Goal: Find specific page/section: Find specific page/section

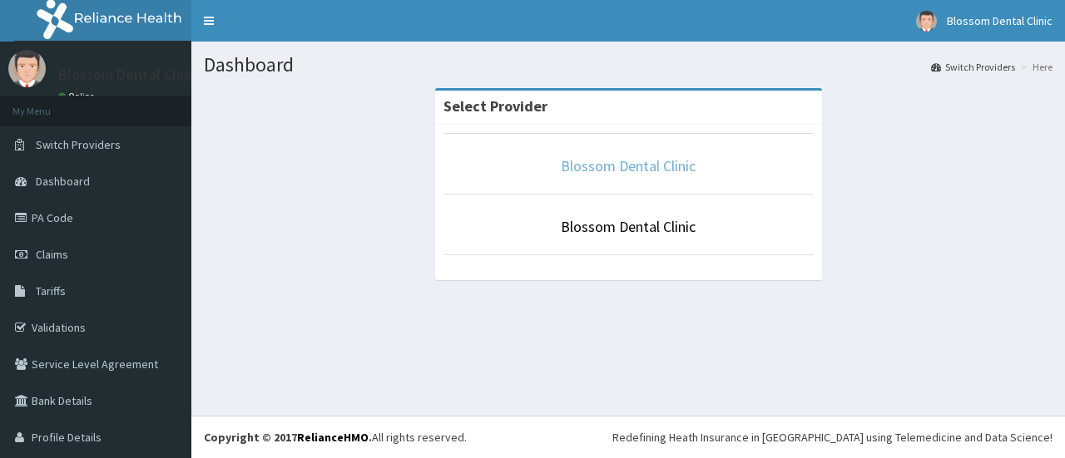
click at [586, 167] on link "Blossom Dental Clinic" at bounding box center [628, 165] width 135 height 19
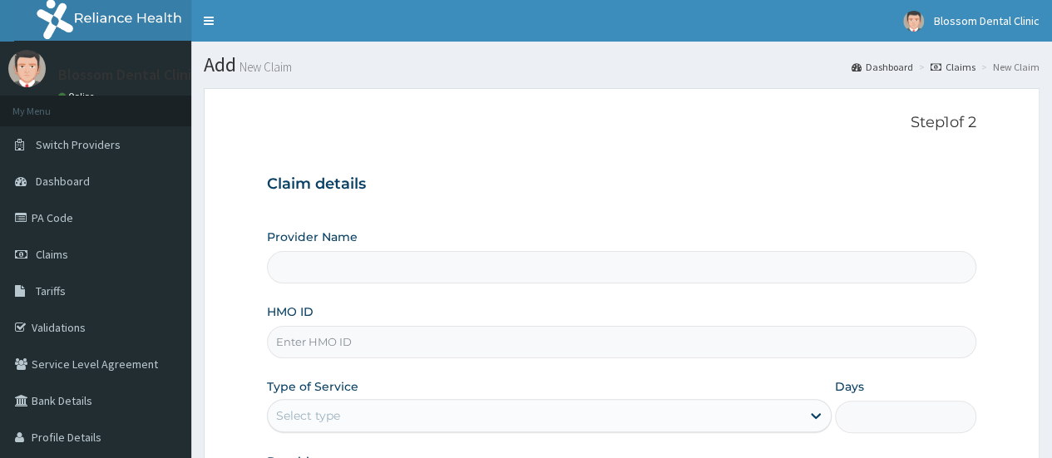
type input "Blossom Dental Clinic"
click at [586, 167] on div "Claim details Provider Name Blossom Dental Clinic HMO ID Type of Service Select…" at bounding box center [621, 333] width 709 height 349
click at [66, 332] on link "Validations" at bounding box center [95, 327] width 191 height 37
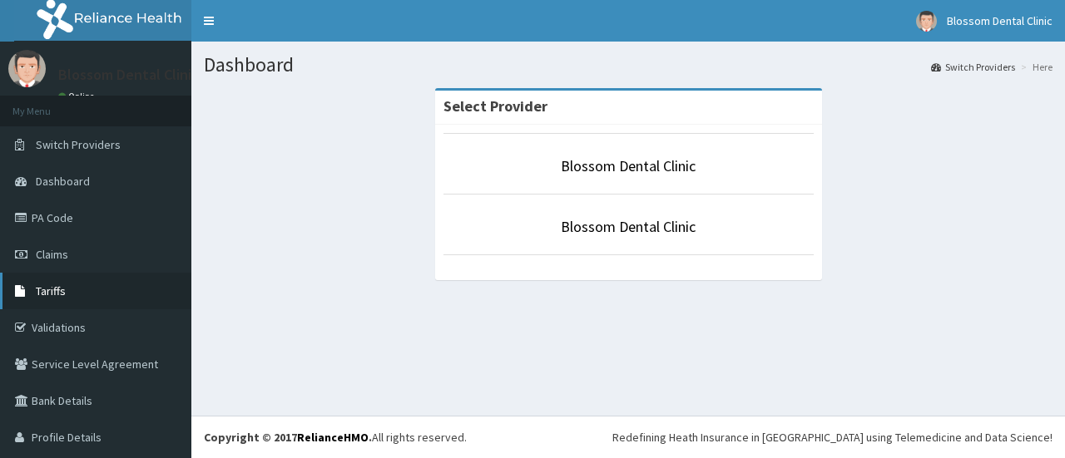
click at [74, 297] on link "Tariffs" at bounding box center [95, 291] width 191 height 37
